Goal: Information Seeking & Learning: Learn about a topic

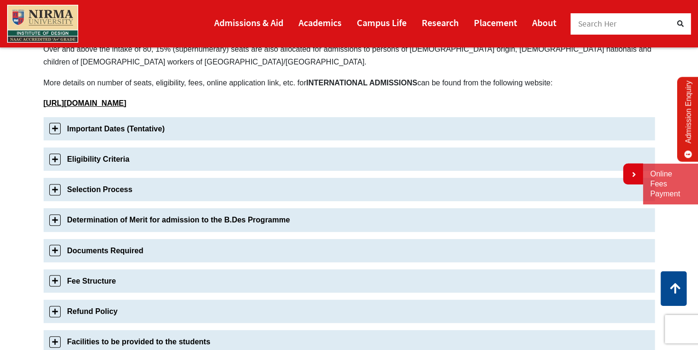
scroll to position [284, 0]
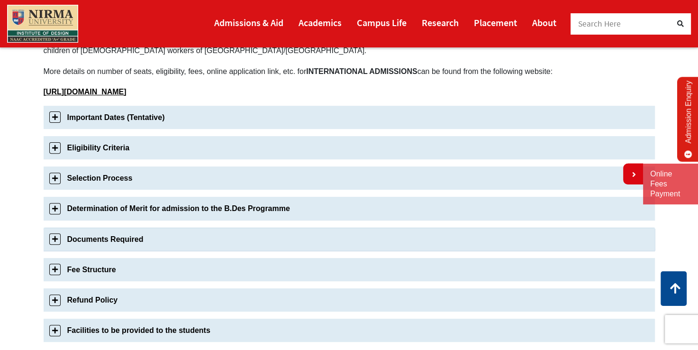
click at [129, 236] on link "Documents Required" at bounding box center [350, 239] width 612 height 23
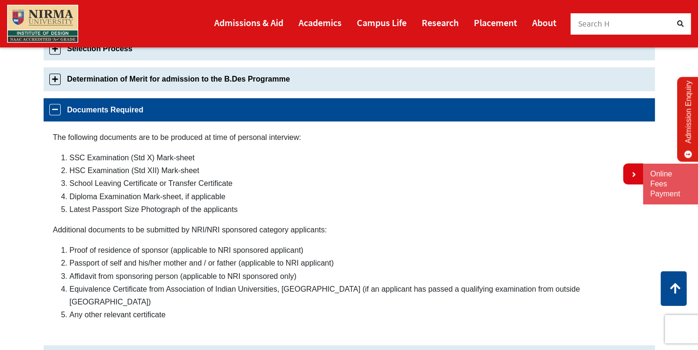
scroll to position [453, 0]
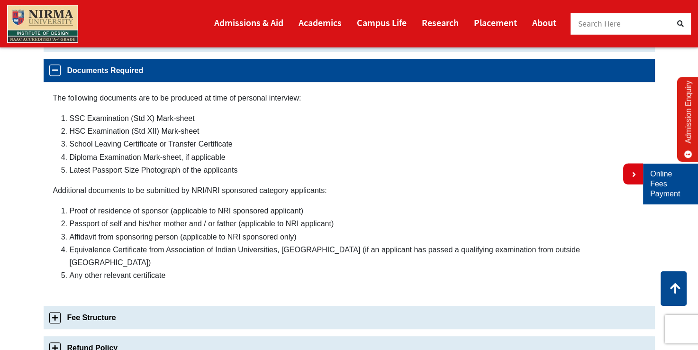
click at [673, 191] on link "Online Fees Payment" at bounding box center [671, 183] width 41 height 29
click at [408, 24] on li "Campus Life" at bounding box center [381, 23] width 65 height 22
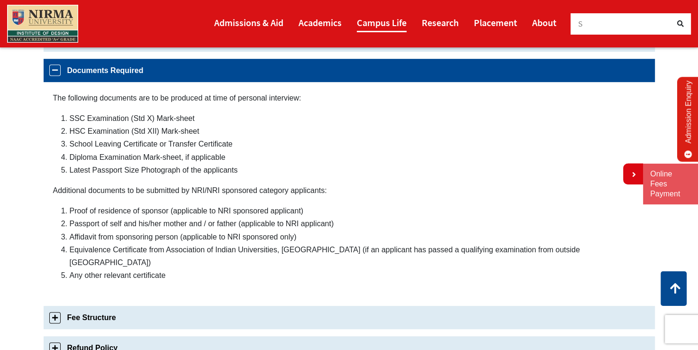
click at [394, 22] on link "Campus Life" at bounding box center [382, 22] width 50 height 19
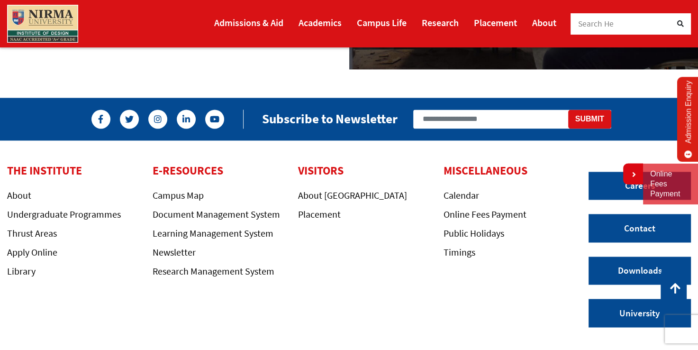
scroll to position [1474, 0]
